Goal: Information Seeking & Learning: Learn about a topic

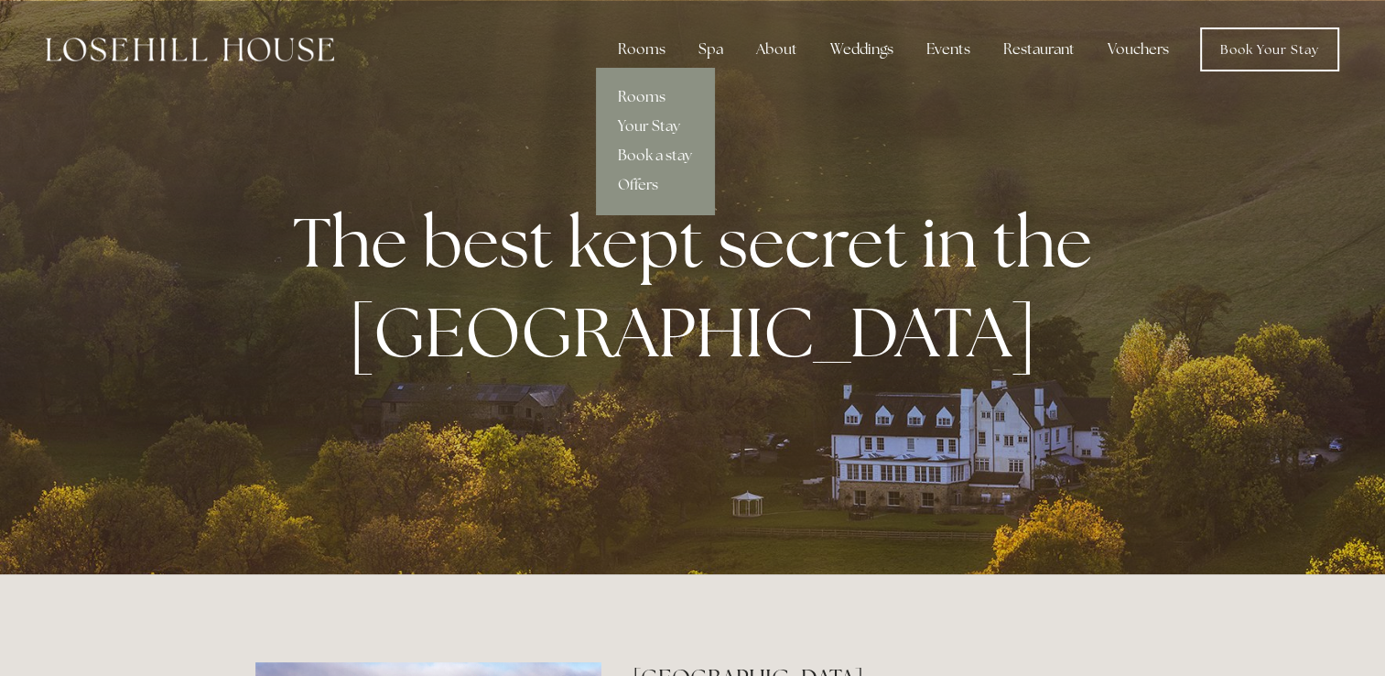
click at [654, 95] on link "Rooms" at bounding box center [655, 96] width 118 height 29
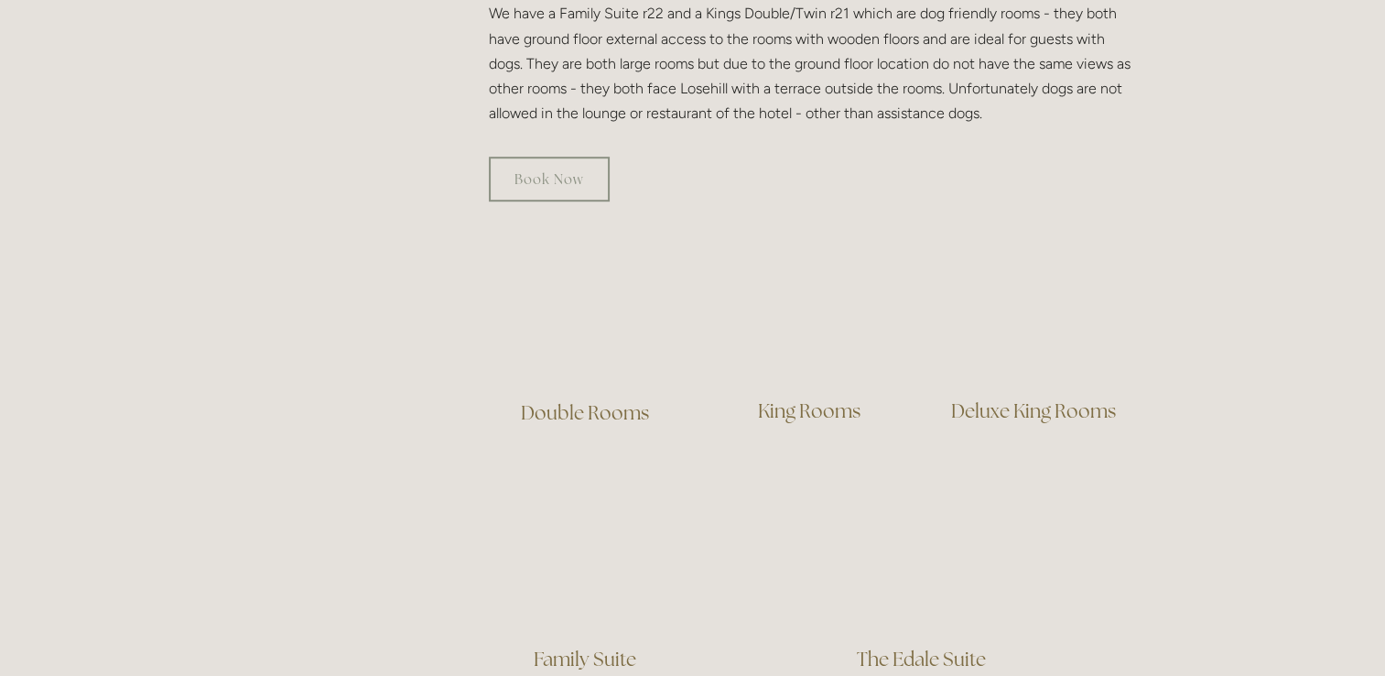
scroll to position [1118, 0]
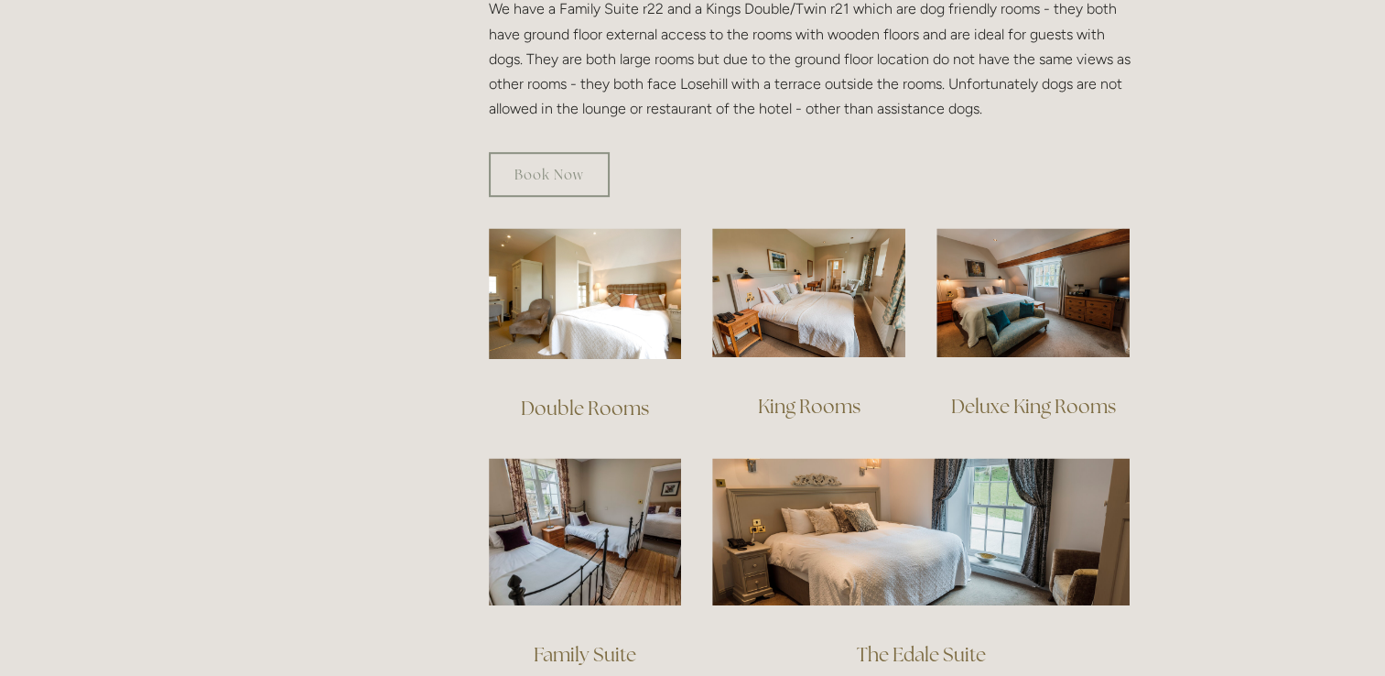
click at [602, 395] on link "Double Rooms" at bounding box center [585, 407] width 128 height 25
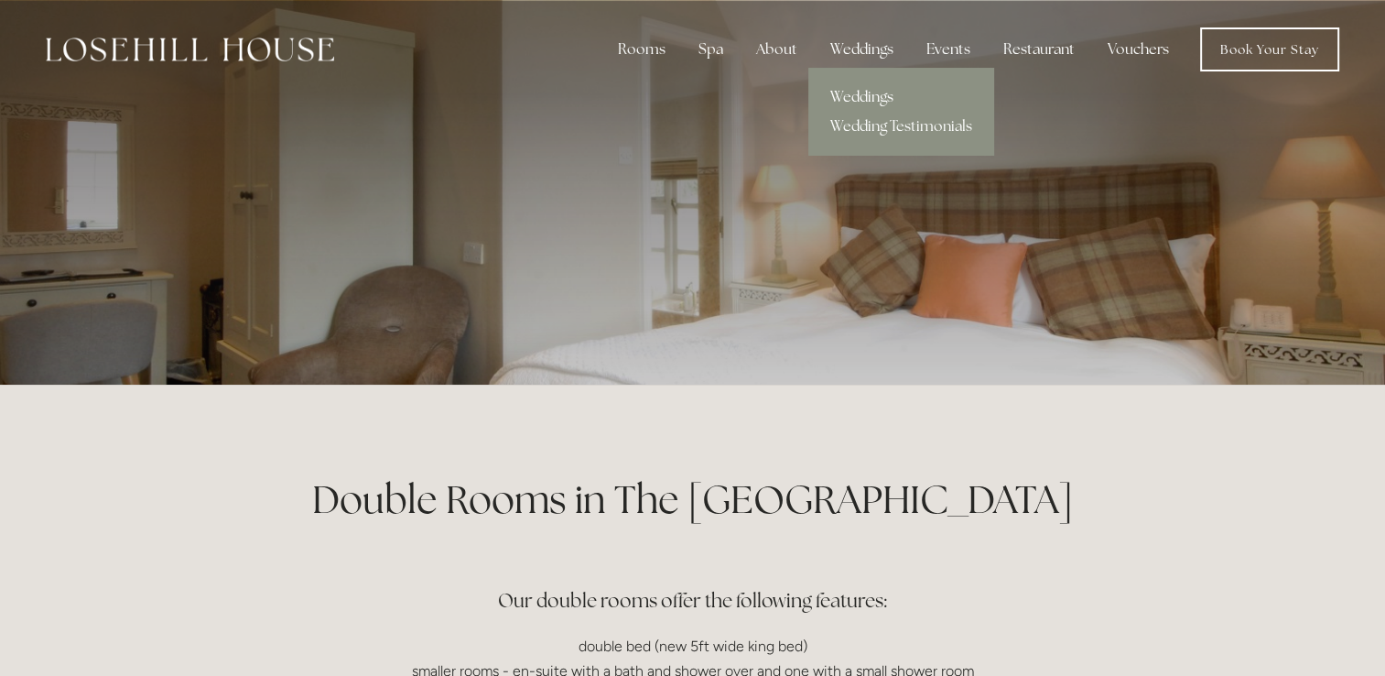
click at [862, 88] on link "Weddings" at bounding box center [901, 96] width 186 height 29
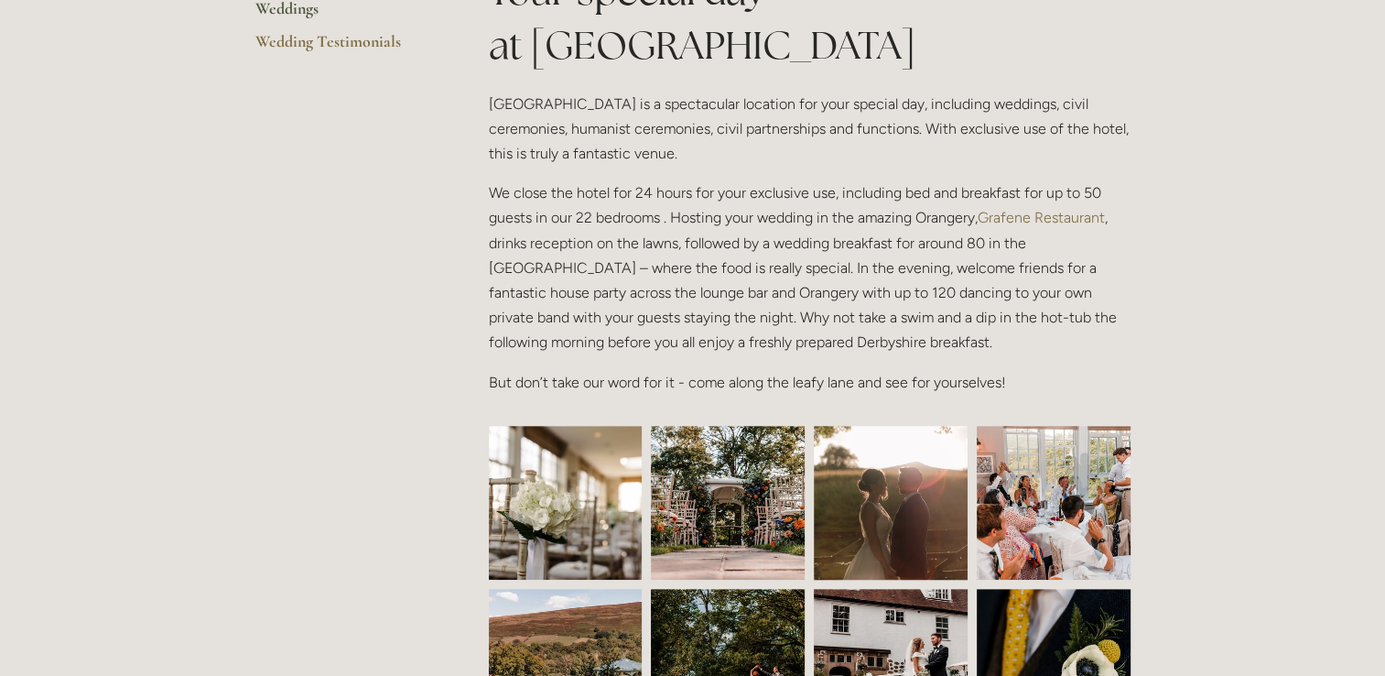
scroll to position [630, 0]
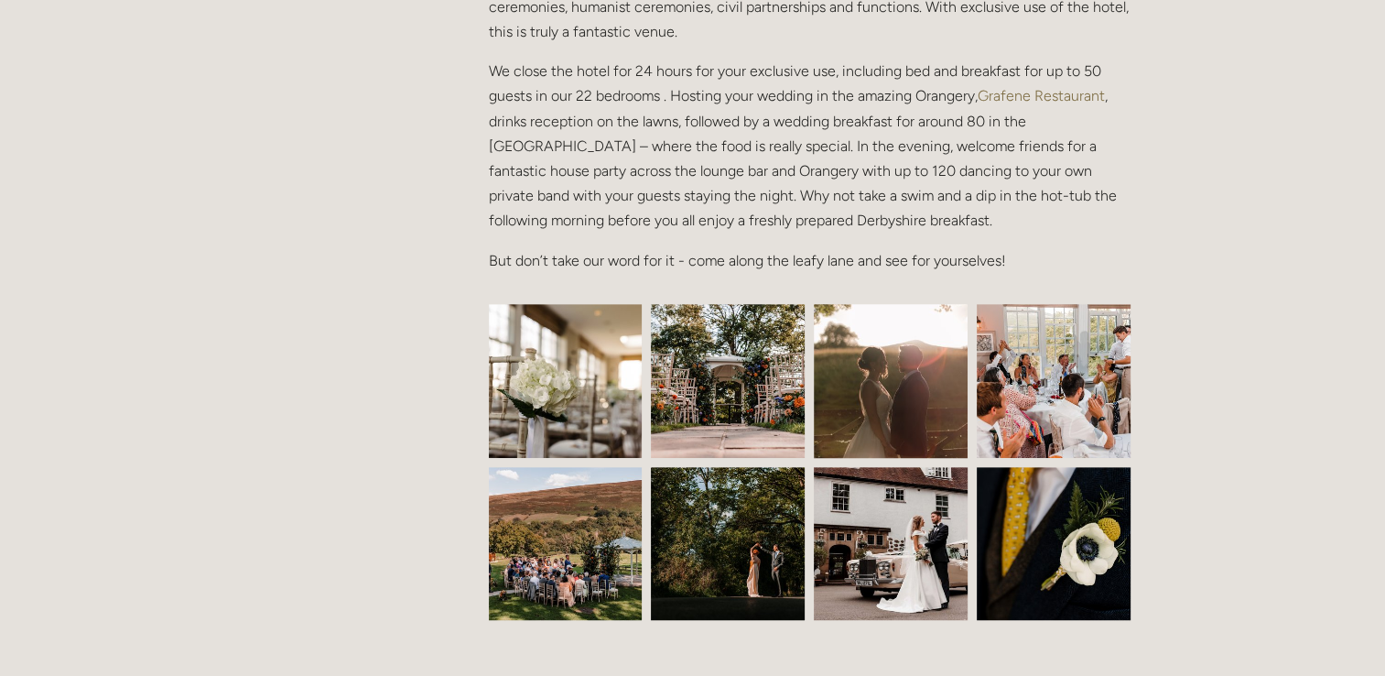
click at [1015, 405] on img at bounding box center [1053, 381] width 231 height 154
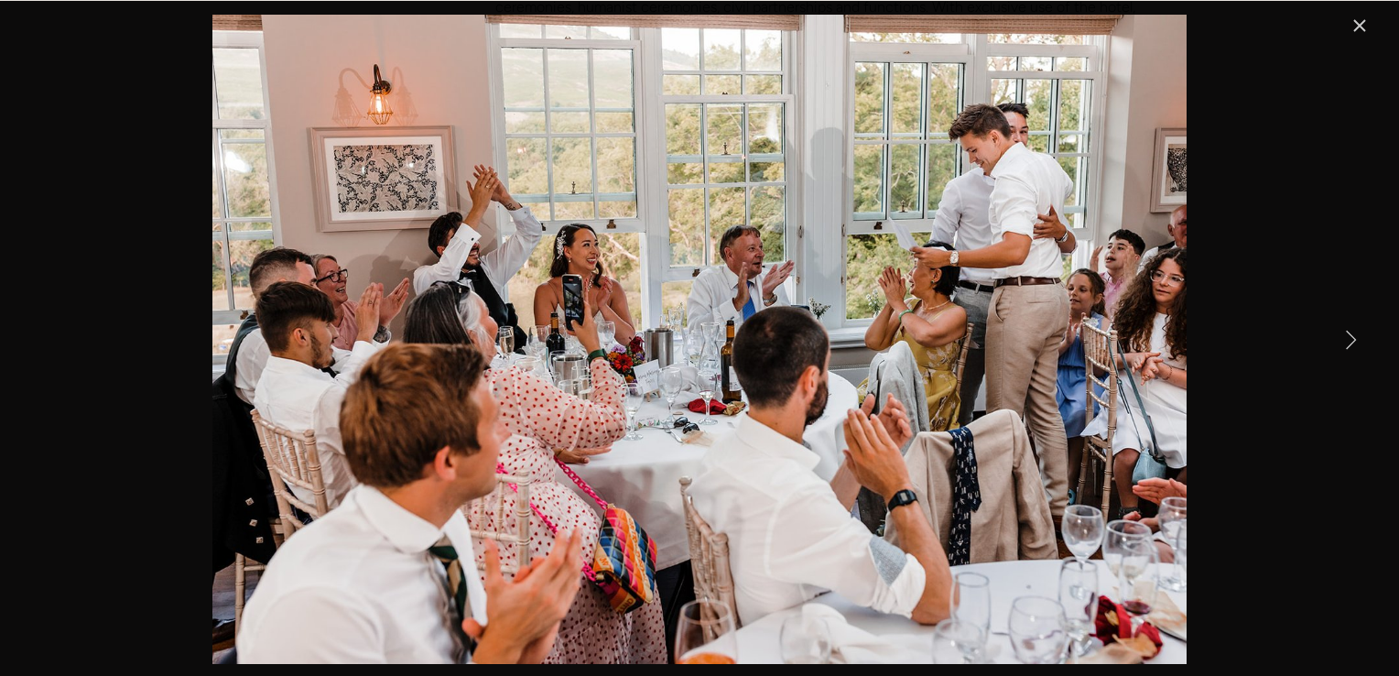
click at [1353, 332] on link "Next Item" at bounding box center [1350, 339] width 40 height 40
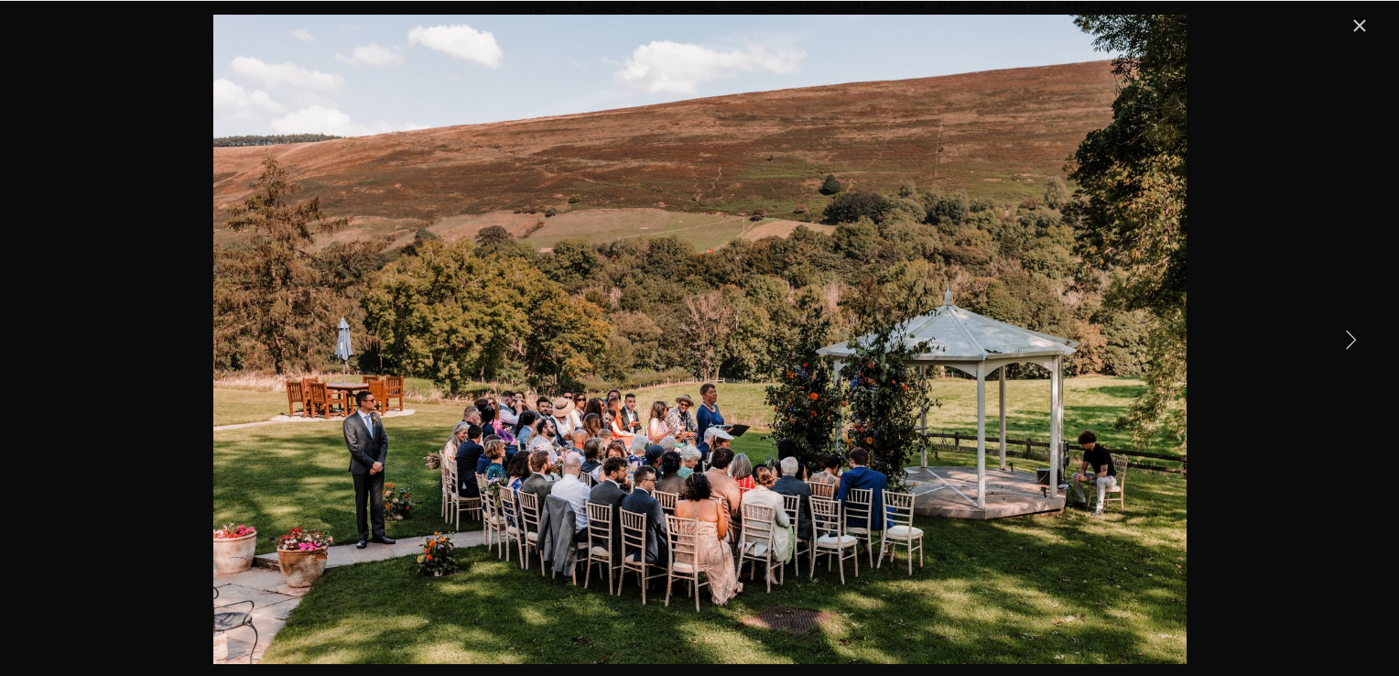
click at [1353, 332] on link "Next Item" at bounding box center [1350, 339] width 40 height 40
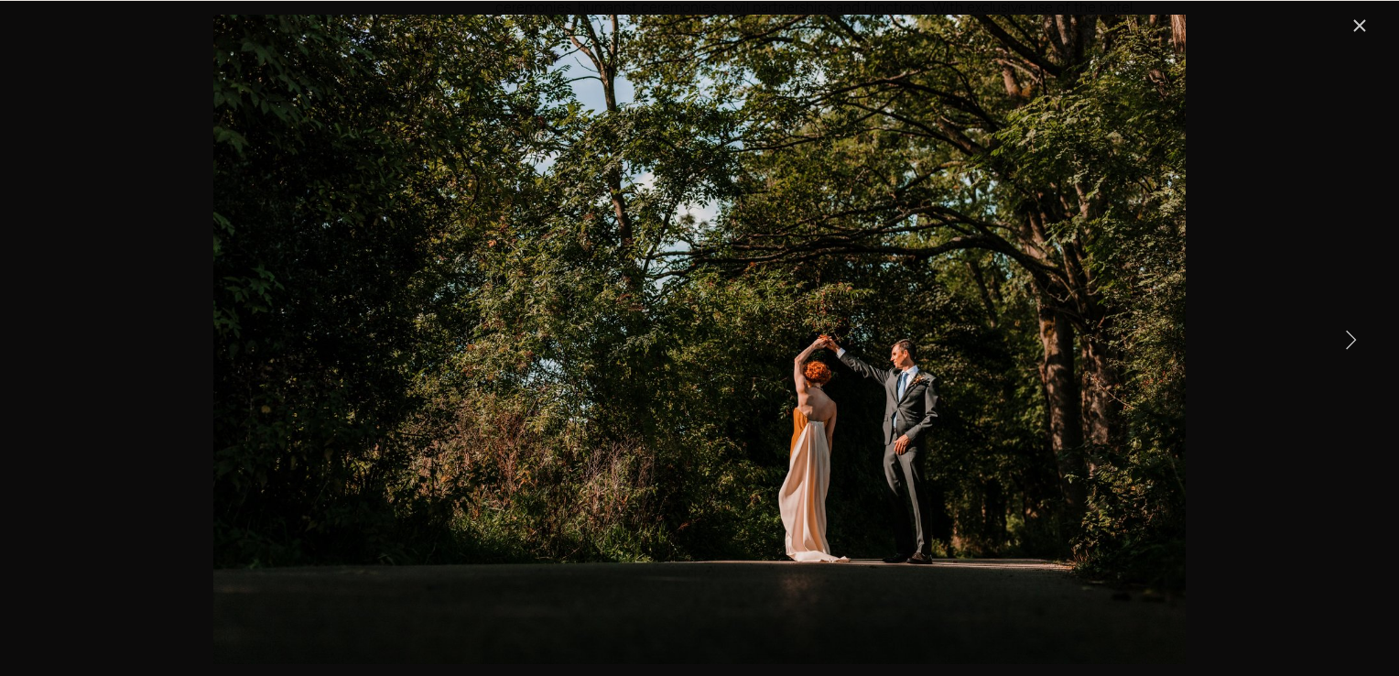
click at [1353, 332] on link "Next Item" at bounding box center [1350, 339] width 40 height 40
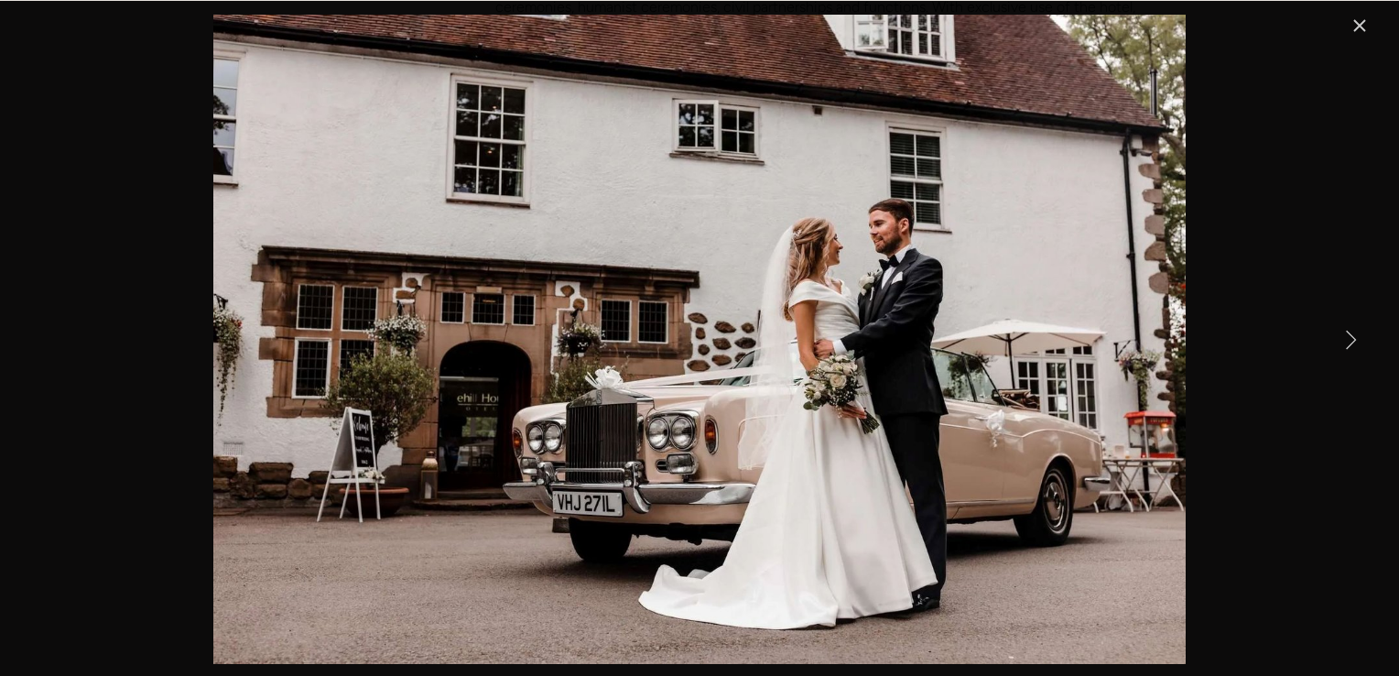
click at [1353, 332] on link "Next Item" at bounding box center [1350, 339] width 40 height 40
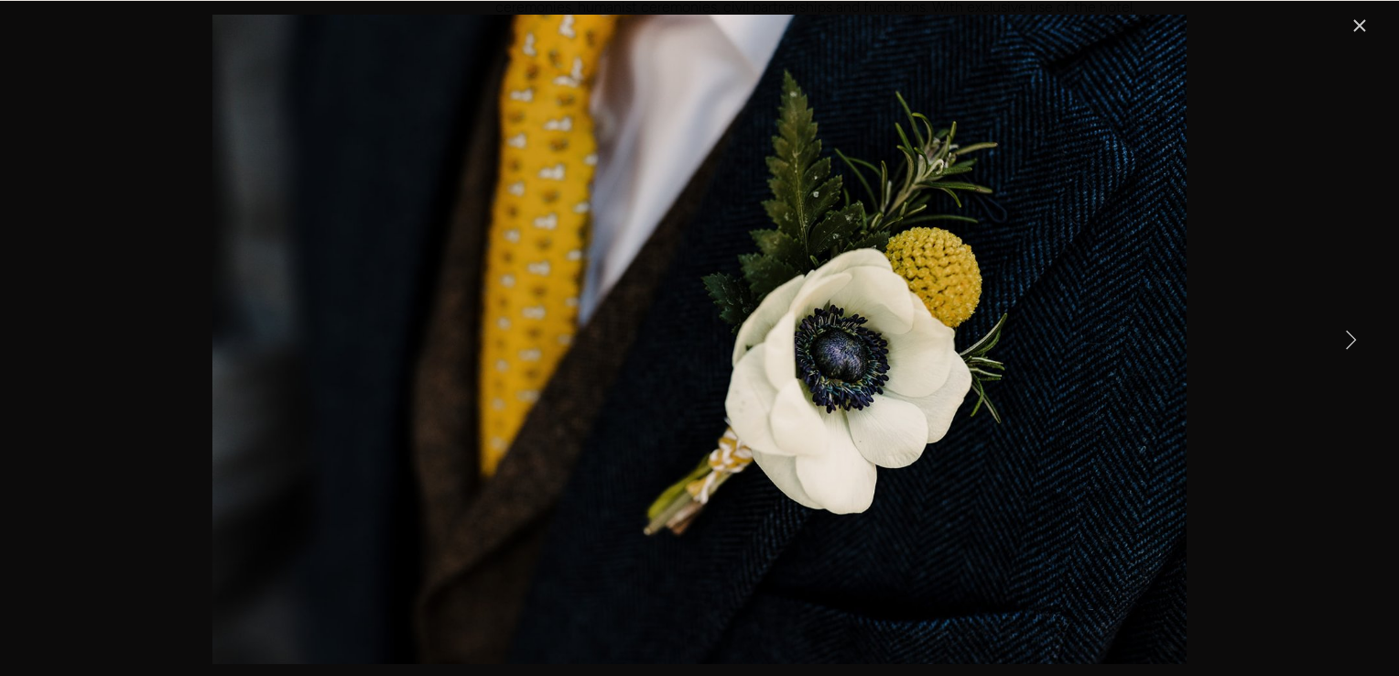
click at [1353, 332] on link "Next Item" at bounding box center [1350, 339] width 40 height 40
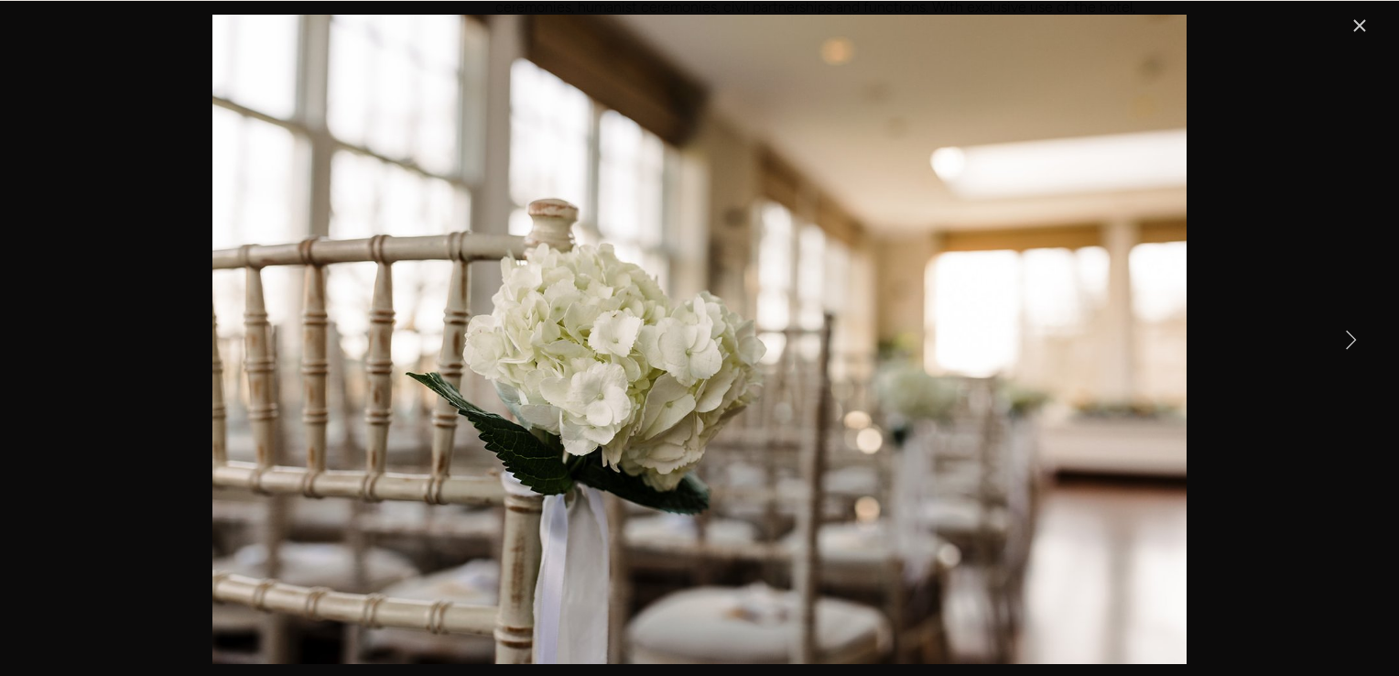
click at [1353, 332] on link "Next Item" at bounding box center [1350, 339] width 40 height 40
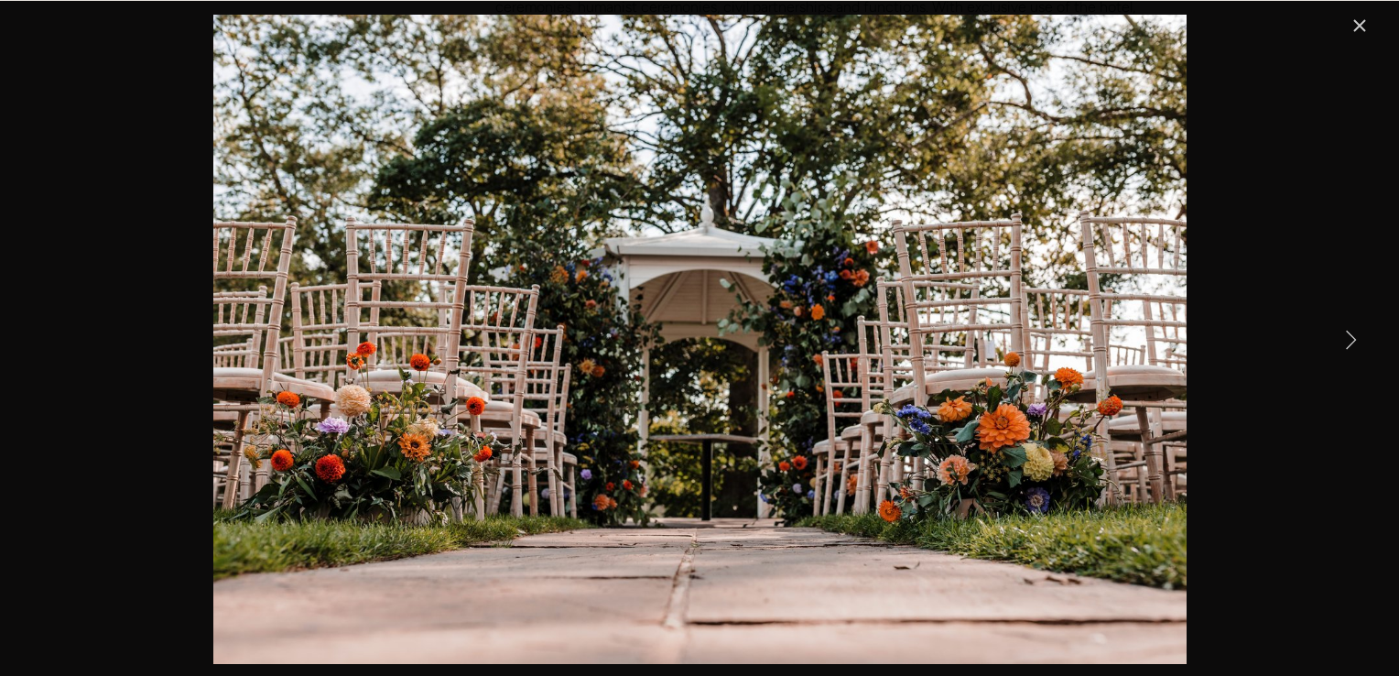
click at [1353, 332] on link "Next Item" at bounding box center [1350, 339] width 40 height 40
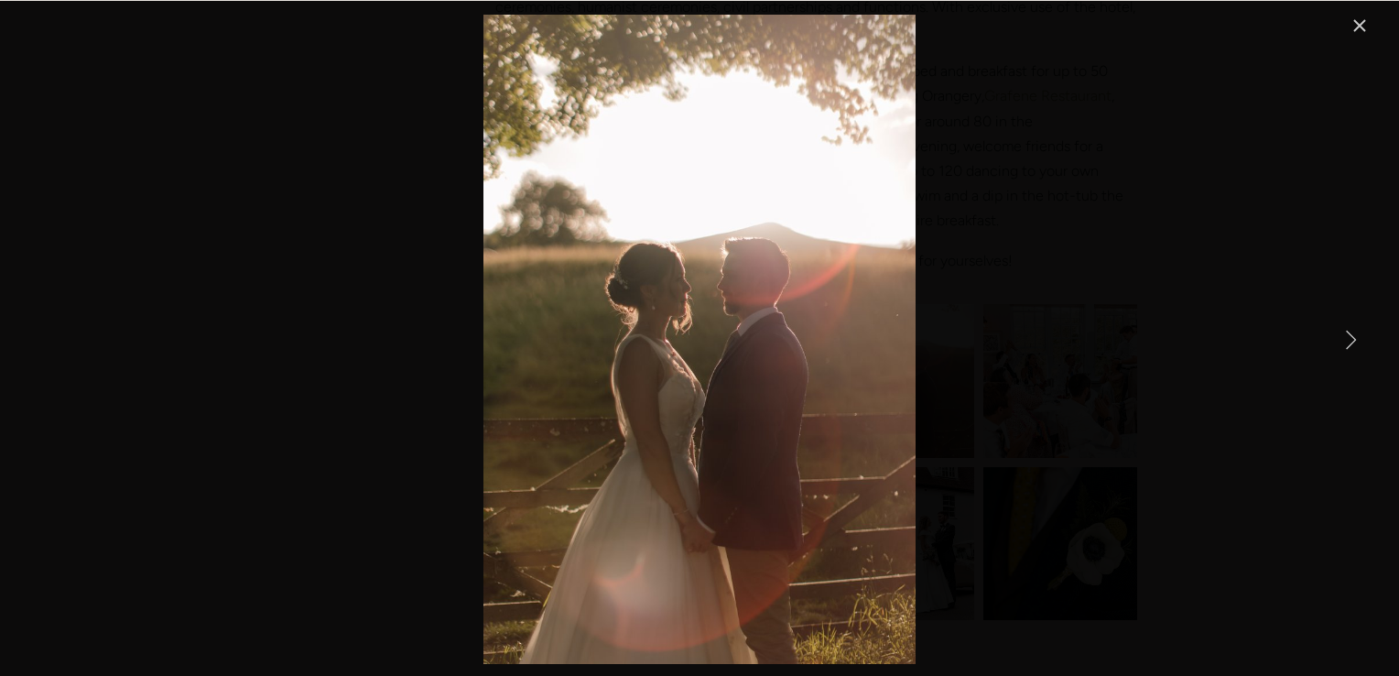
click at [1353, 332] on link "Next Item" at bounding box center [1350, 339] width 40 height 40
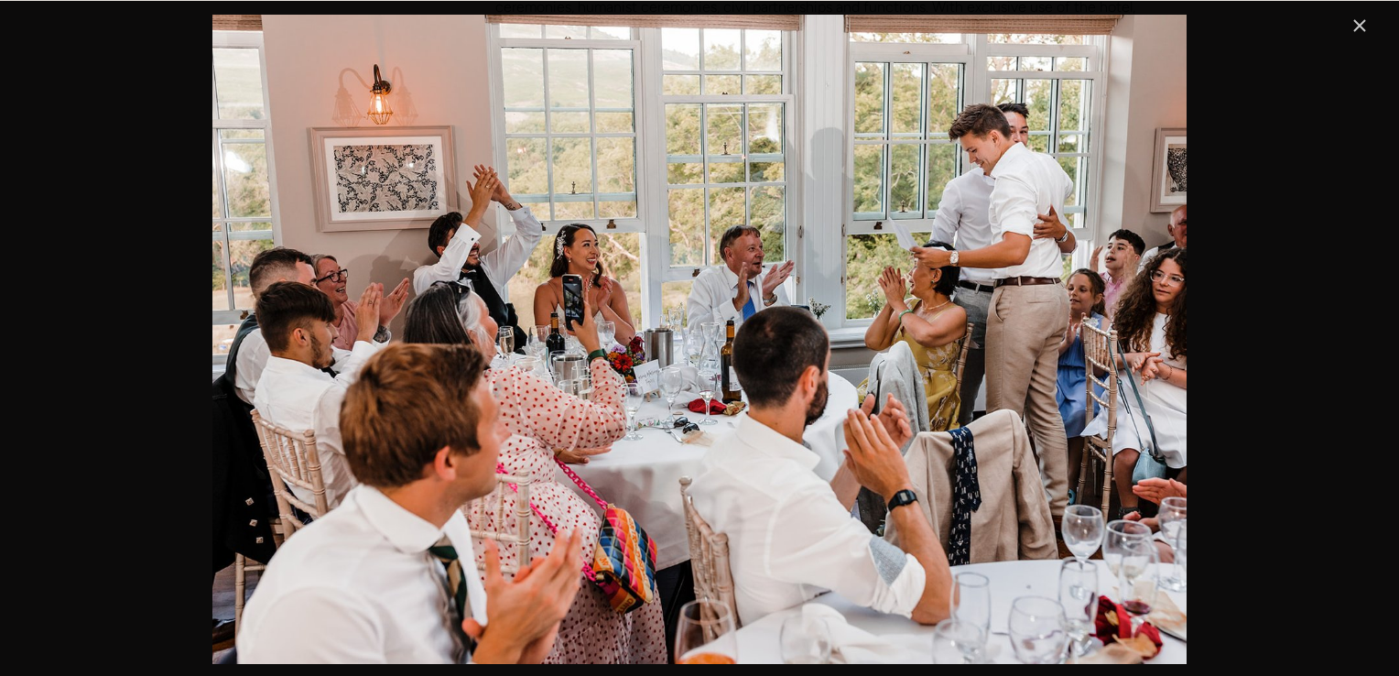
click at [1362, 16] on link "Close" at bounding box center [1359, 26] width 22 height 22
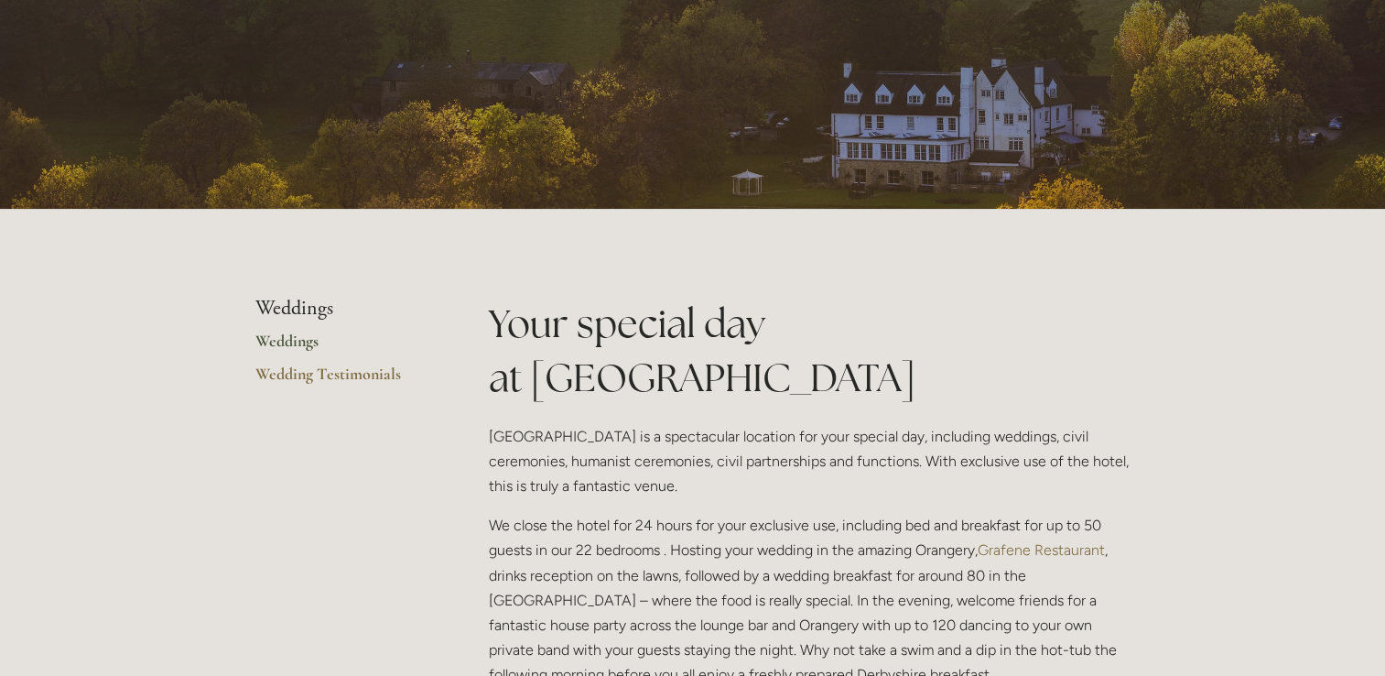
scroll to position [0, 0]
